Goal: Information Seeking & Learning: Find specific fact

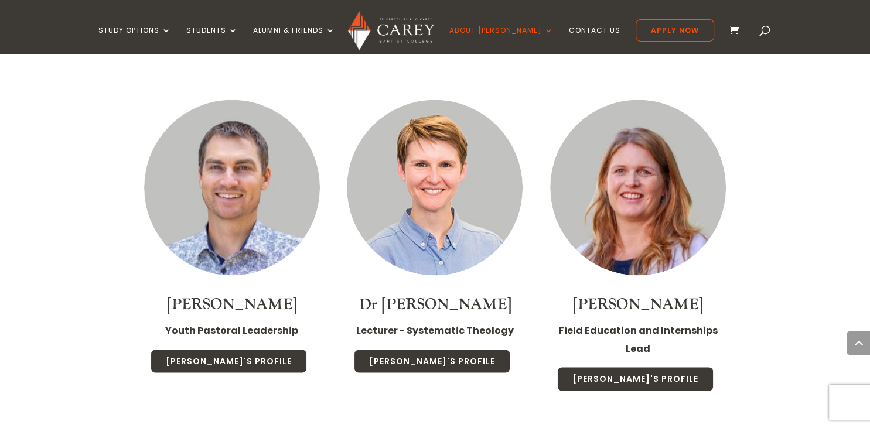
scroll to position [2015, 0]
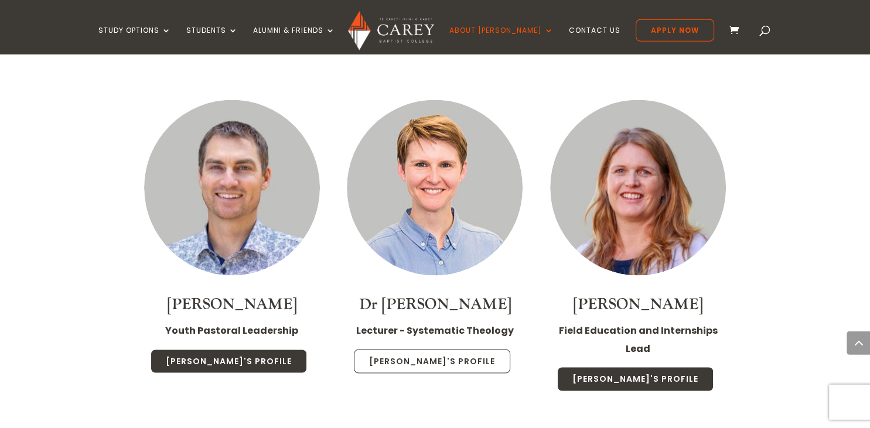
click at [431, 350] on link "Christa's Profile" at bounding box center [432, 362] width 156 height 25
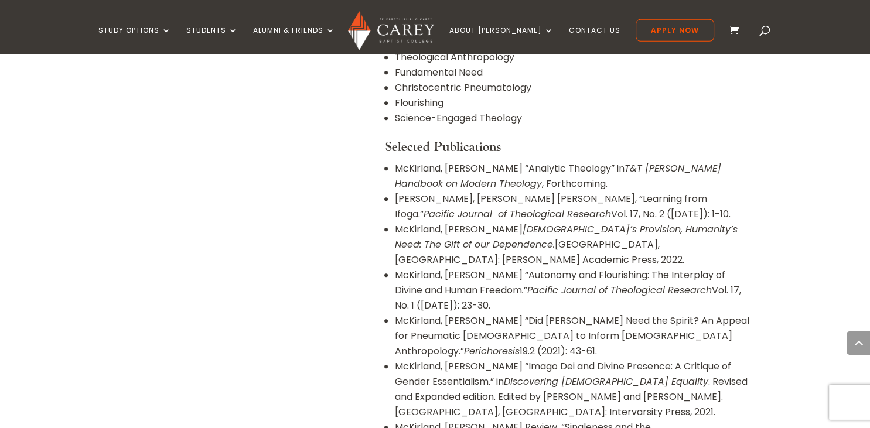
scroll to position [1141, 0]
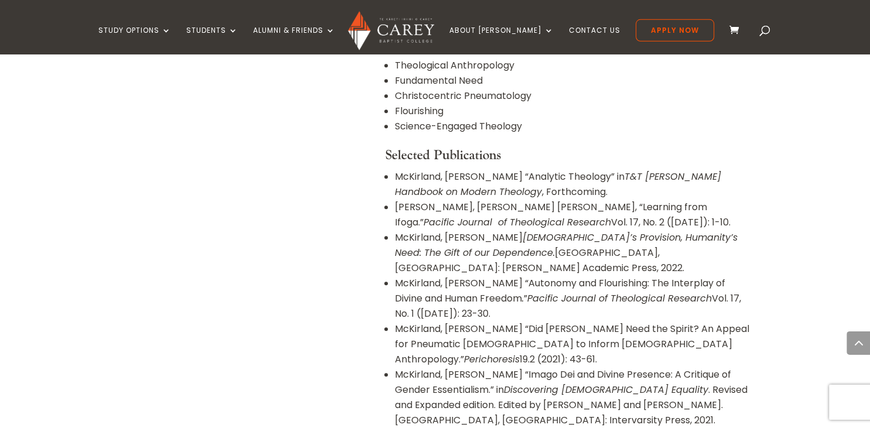
drag, startPoint x: 396, startPoint y: 206, endPoint x: 460, endPoint y: 236, distance: 70.5
click at [460, 276] on li "McKirland, [PERSON_NAME] “Autonomy and Flourishing: The Interplay of Divine and…" at bounding box center [573, 299] width 356 height 46
copy li "McKirland, [PERSON_NAME] “Autonomy and Flourishing: The Interplay of Divine and…"
click at [477, 276] on li "McKirland, [PERSON_NAME] “Autonomy and Flourishing: The Interplay of Divine and…" at bounding box center [573, 299] width 356 height 46
drag, startPoint x: 482, startPoint y: 221, endPoint x: 666, endPoint y: 227, distance: 184.1
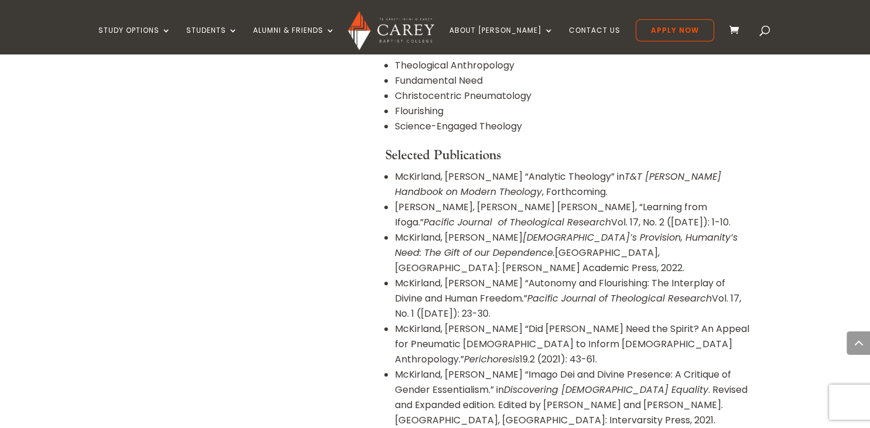
click at [666, 292] on em "Pacific Journal of Theological Research" at bounding box center [619, 298] width 185 height 13
copy em "Pacific Journal of Theological Research"
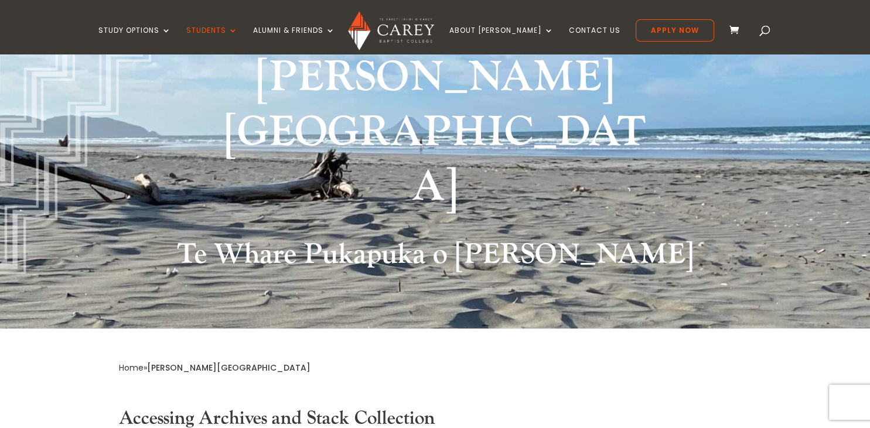
scroll to position [371, 0]
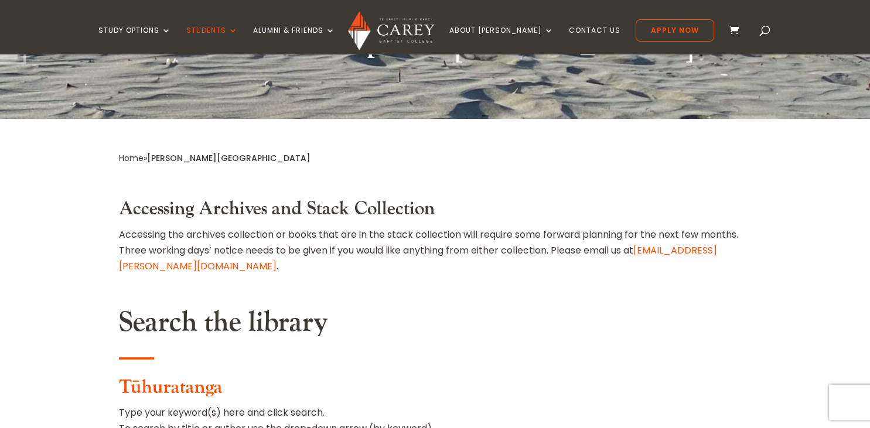
paste input "**********"
type input "**********"
